Goal: Transaction & Acquisition: Download file/media

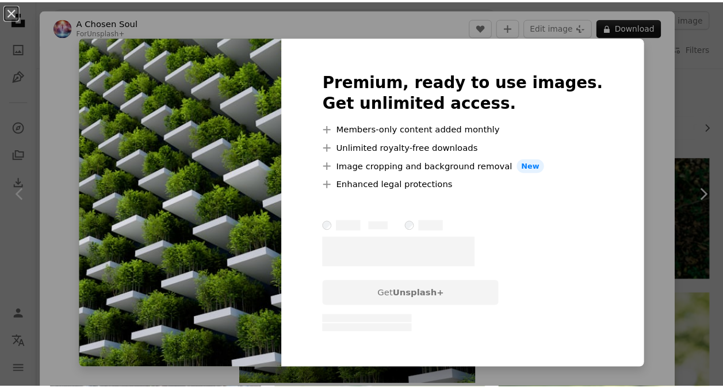
scroll to position [1150, 0]
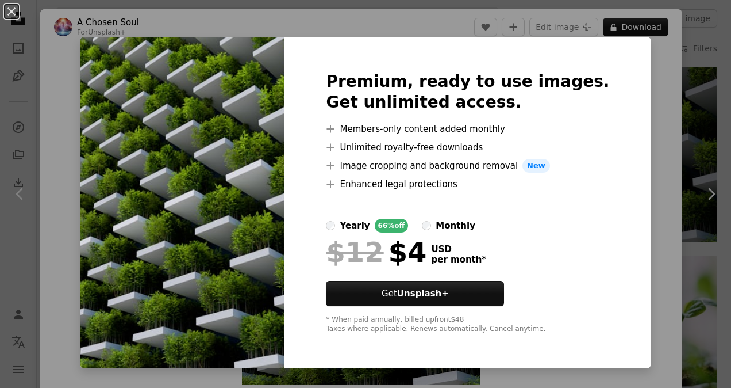
click at [697, 54] on div "An X shape Premium, ready to use images. Get unlimited access. A plus sign Memb…" at bounding box center [365, 194] width 731 height 388
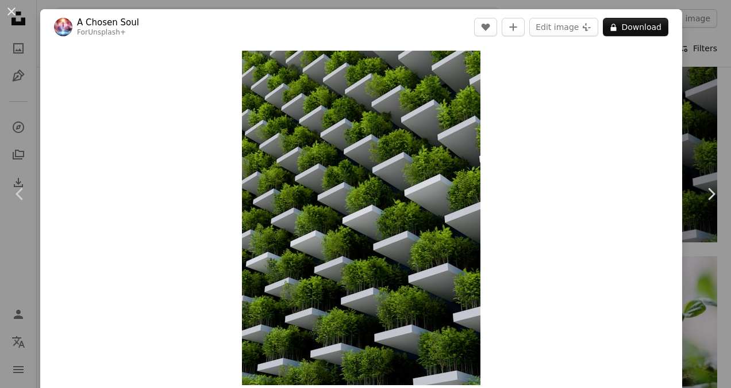
click at [696, 57] on div "An X shape Chevron left Chevron right A Chosen Soul For Unsplash+ A heart A plu…" at bounding box center [365, 194] width 731 height 388
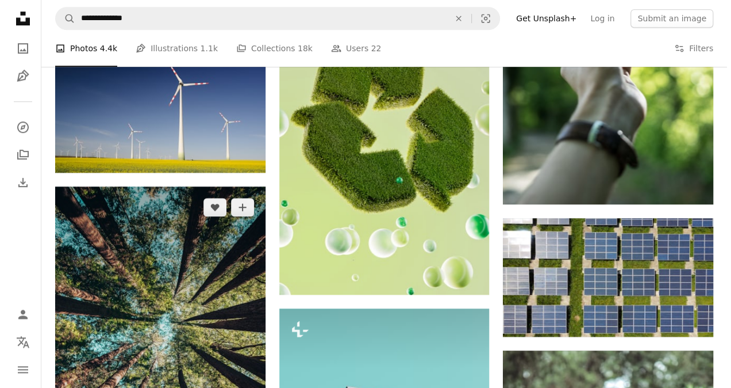
scroll to position [287, 0]
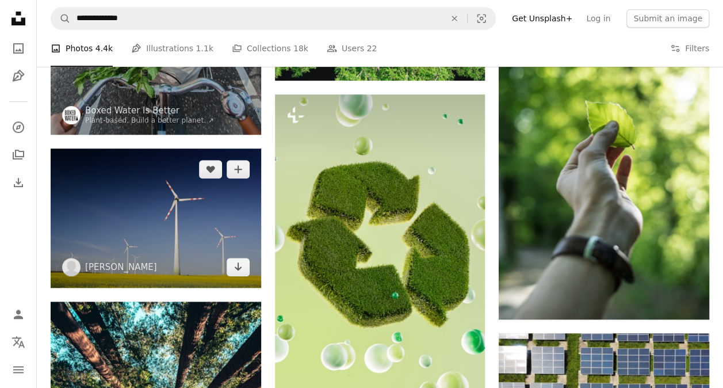
click at [194, 194] on img at bounding box center [156, 217] width 210 height 139
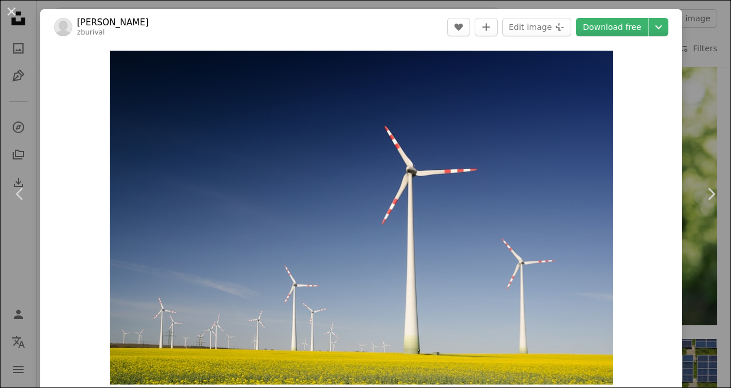
click at [700, 90] on div "An X shape Chevron left Chevron right [PERSON_NAME] zburival A heart A plus sig…" at bounding box center [365, 194] width 731 height 388
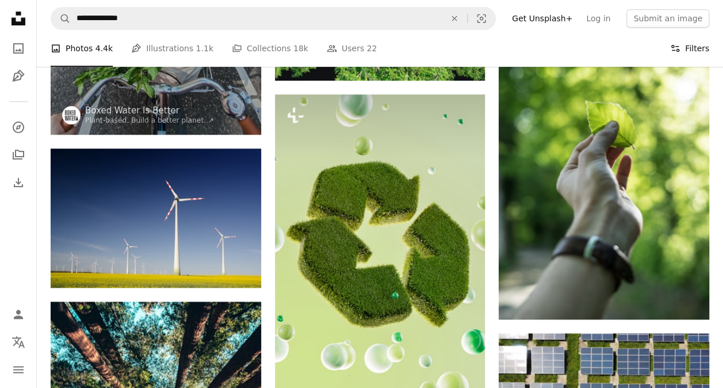
click at [693, 50] on button "Filters Filters" at bounding box center [689, 48] width 39 height 37
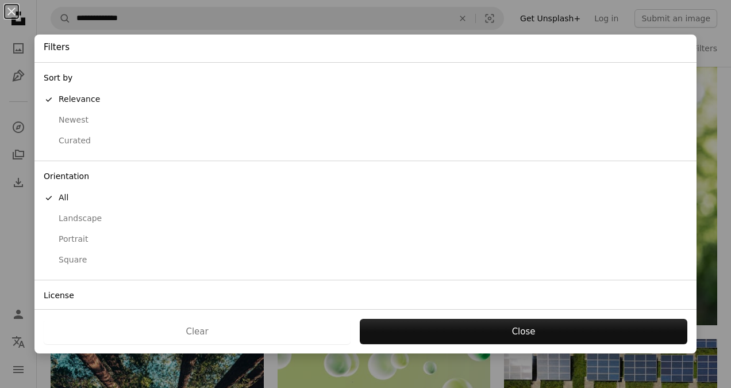
scroll to position [67, 0]
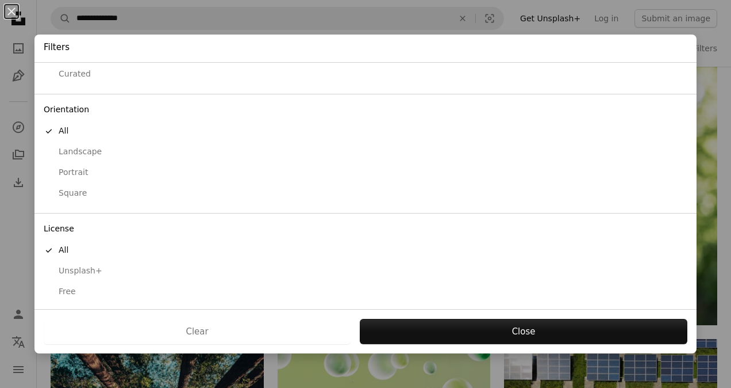
click at [66, 287] on div "Free" at bounding box center [366, 291] width 644 height 11
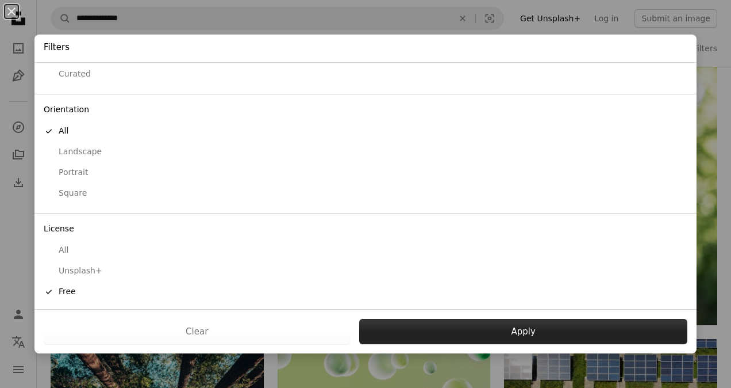
click at [453, 323] on button "Apply" at bounding box center [523, 331] width 328 height 25
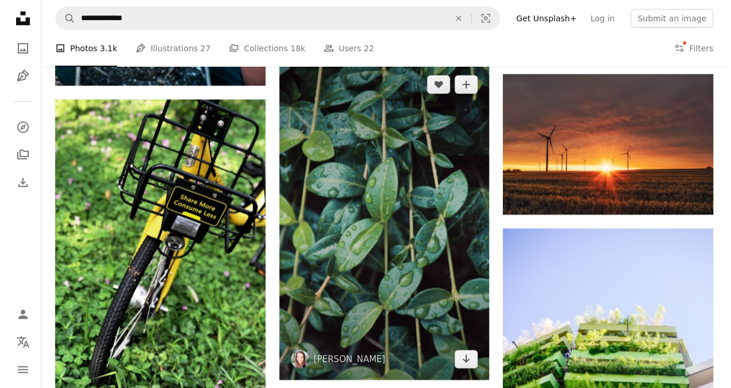
scroll to position [4025, 0]
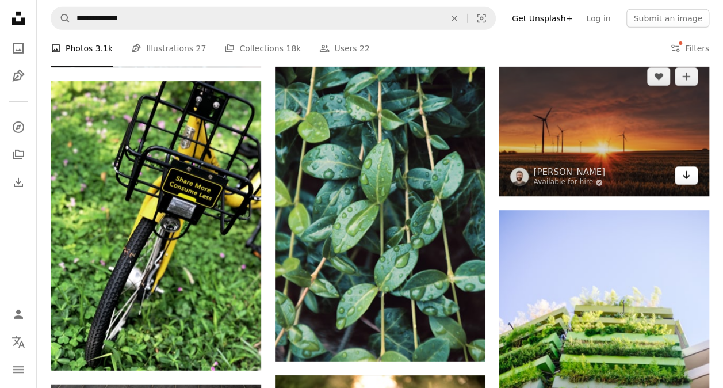
click at [682, 176] on icon "Arrow pointing down" at bounding box center [685, 175] width 9 height 14
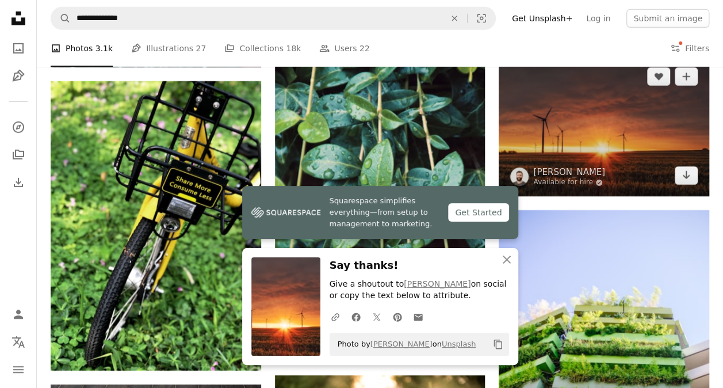
click at [696, 116] on img at bounding box center [604, 126] width 210 height 140
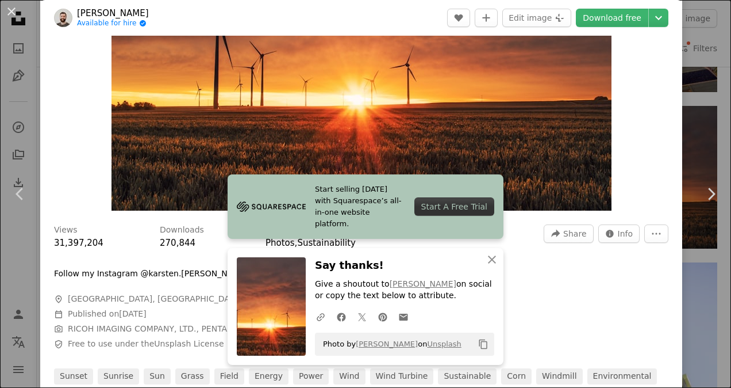
scroll to position [230, 0]
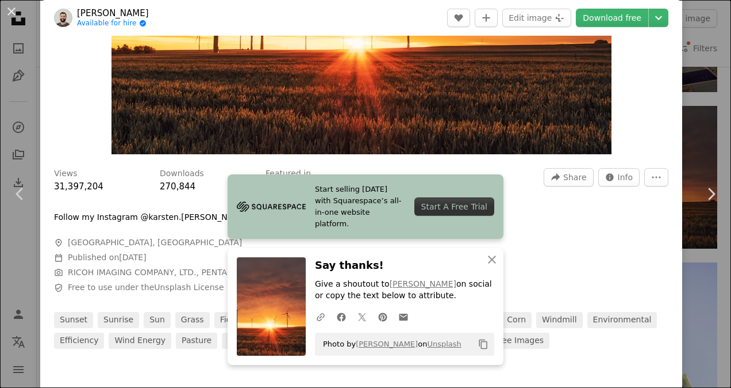
click at [576, 216] on div "Views 31,397,204 Downloads 270,844 Featured in Photos , Sustainability A forwar…" at bounding box center [361, 254] width 642 height 189
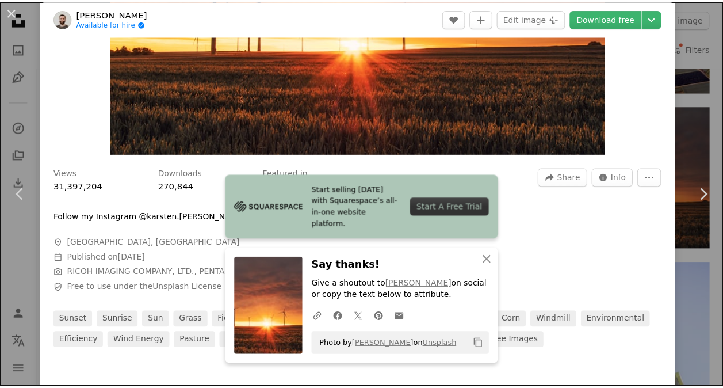
scroll to position [569, 0]
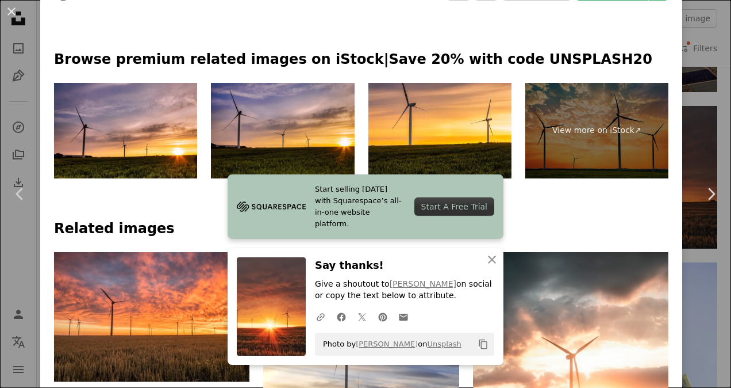
click at [700, 72] on div "An X shape Chevron left Chevron right Start selling [DATE] with Squarespace’s a…" at bounding box center [365, 194] width 731 height 388
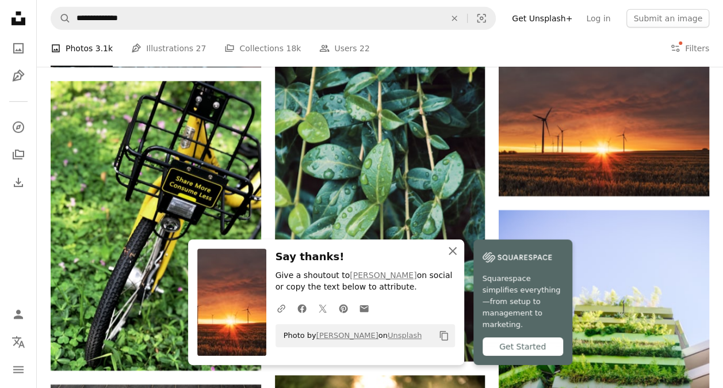
click at [453, 258] on icon "An X shape" at bounding box center [453, 251] width 14 height 14
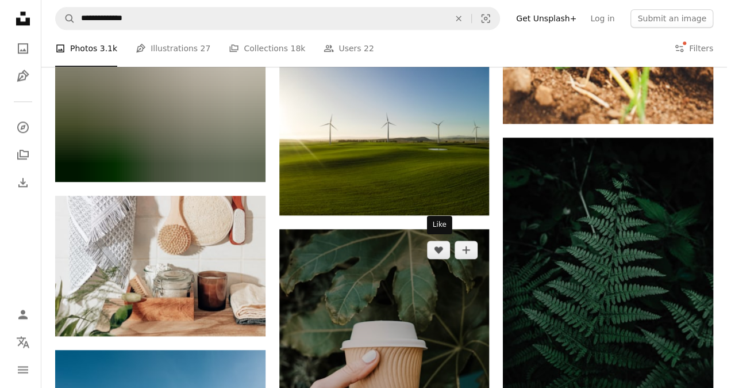
scroll to position [4830, 0]
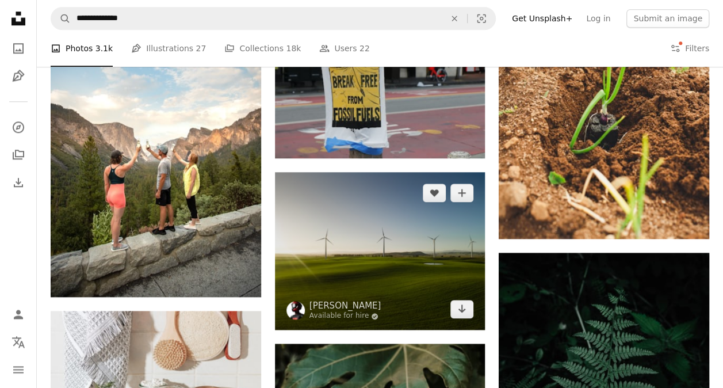
click at [455, 256] on img at bounding box center [380, 251] width 210 height 158
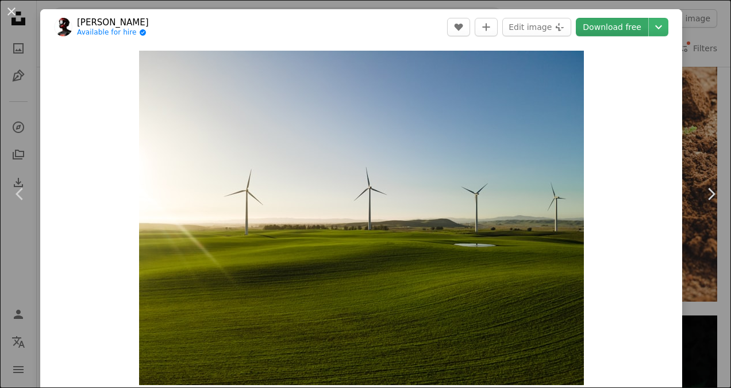
click at [603, 28] on link "Download free" at bounding box center [612, 27] width 72 height 18
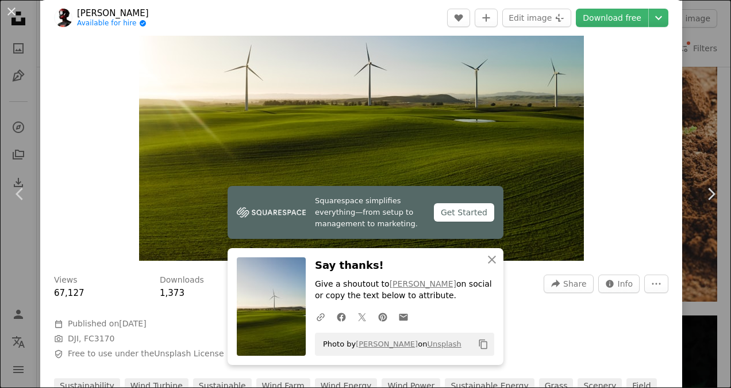
scroll to position [230, 0]
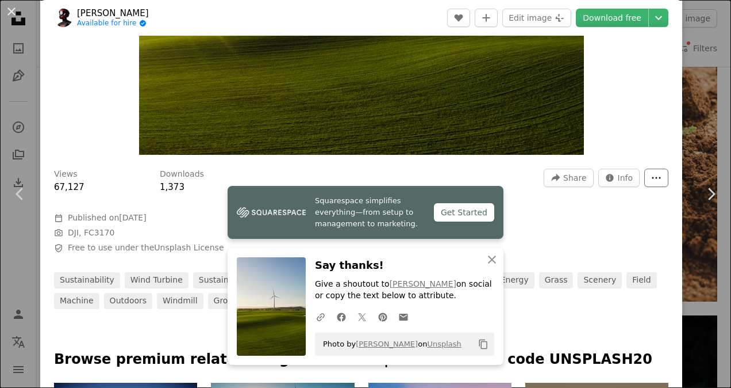
click at [651, 182] on icon "More Actions" at bounding box center [656, 177] width 10 height 10
click at [575, 179] on dialog "An X shape Chevron left Chevron right Squarespace simplifies everything—from se…" at bounding box center [365, 194] width 731 height 388
click at [575, 179] on span "Share" at bounding box center [574, 177] width 23 height 17
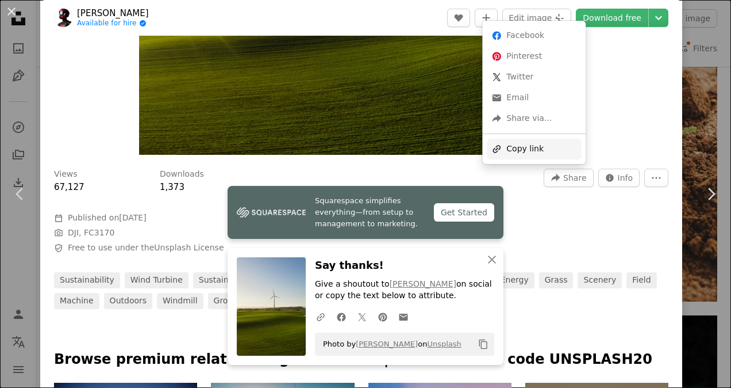
click at [540, 140] on div "A URL sharing icon (chains) Copy link" at bounding box center [534, 149] width 94 height 21
